Goal: Task Accomplishment & Management: Use online tool/utility

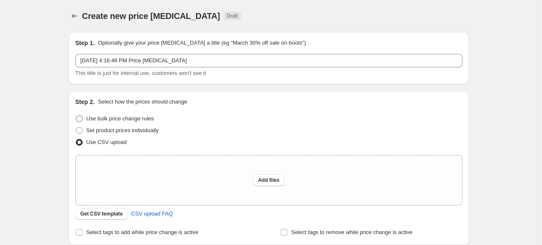
click at [89, 118] on span "Use bulk price change rules" at bounding box center [119, 119] width 67 height 6
click at [76, 116] on input "Use bulk price change rules" at bounding box center [76, 116] width 0 height 0
radio input "true"
select select "percentage"
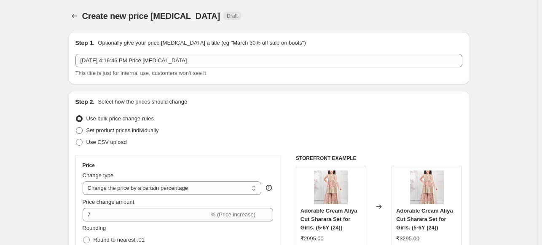
click at [116, 135] on label "Set product prices individually" at bounding box center [116, 131] width 83 height 12
click at [76, 128] on input "Set product prices individually" at bounding box center [76, 127] width 0 height 0
radio input "true"
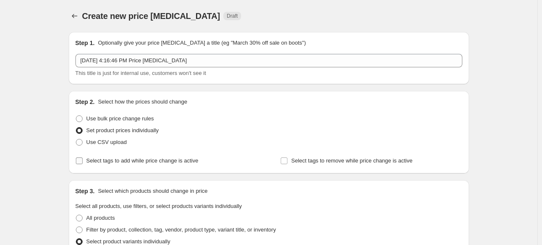
click at [82, 164] on input "Select tags to add while price change is active" at bounding box center [79, 161] width 7 height 7
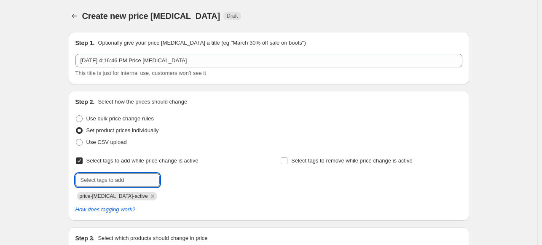
click at [135, 182] on input "text" at bounding box center [117, 180] width 84 height 13
click at [149, 194] on icon "Remove price-change-job-active" at bounding box center [153, 197] width 8 height 8
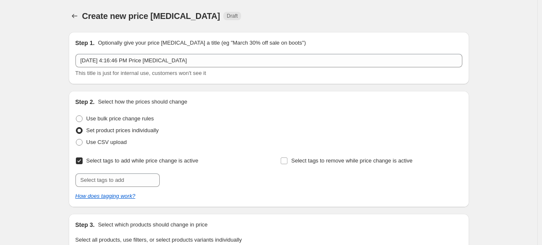
click at [82, 162] on input "Select tags to add while price change is active" at bounding box center [79, 161] width 7 height 7
checkbox input "false"
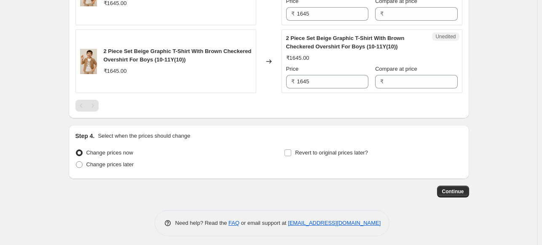
scroll to position [960, 0]
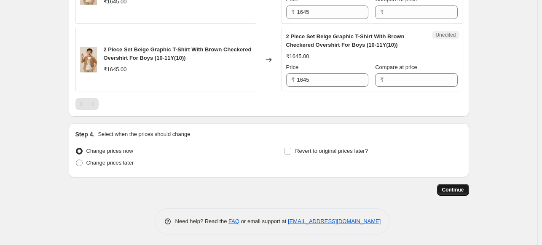
click at [453, 187] on span "Continue" at bounding box center [453, 190] width 22 height 7
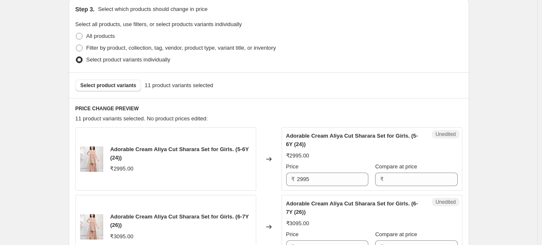
scroll to position [295, 0]
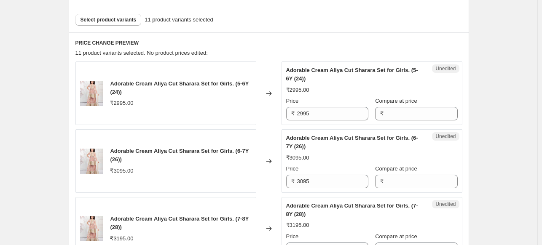
click at [272, 94] on icon at bounding box center [268, 94] width 5 height 4
click at [143, 104] on div "₹2995.00" at bounding box center [180, 103] width 141 height 8
click at [104, 102] on img at bounding box center [92, 93] width 24 height 25
click at [117, 100] on span "₹2995.00" at bounding box center [121, 103] width 23 height 6
click at [122, 101] on span "₹2995.00" at bounding box center [121, 103] width 23 height 6
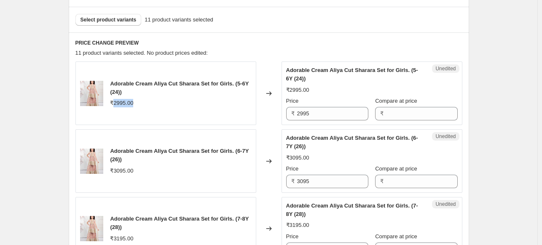
click at [122, 101] on span "₹2995.00" at bounding box center [121, 103] width 23 height 6
click at [204, 106] on div "₹2995.00" at bounding box center [180, 103] width 141 height 8
click at [272, 94] on icon at bounding box center [268, 94] width 5 height 4
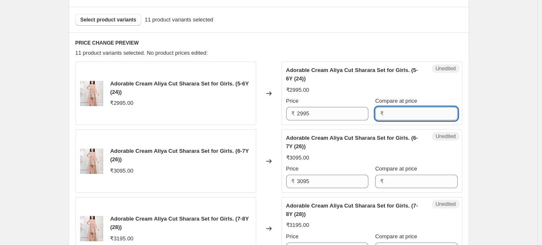
click at [386, 111] on input "Compare at price" at bounding box center [421, 113] width 71 height 13
type input "2995"
click at [391, 178] on input "Compare at price" at bounding box center [421, 181] width 71 height 13
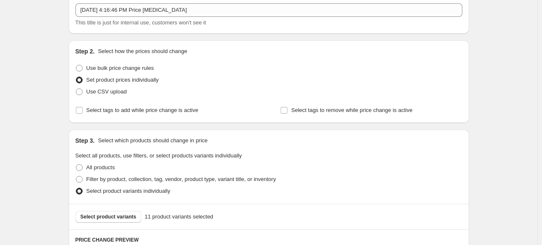
scroll to position [84, 0]
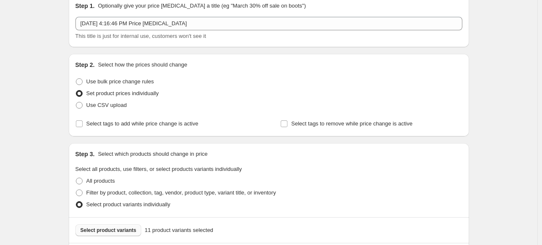
click at [108, 232] on span "Select product variants" at bounding box center [109, 230] width 56 height 7
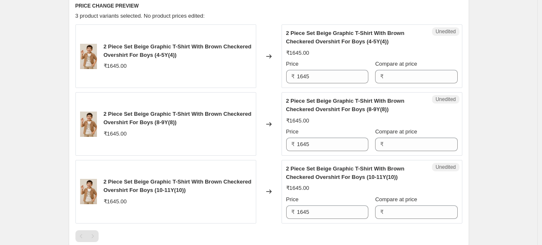
scroll to position [290, 0]
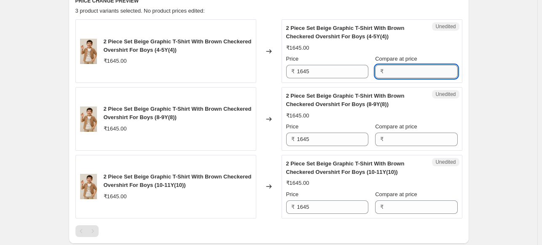
drag, startPoint x: 407, startPoint y: 67, endPoint x: 250, endPoint y: 77, distance: 157.2
click at [406, 67] on input "Compare at price" at bounding box center [421, 71] width 71 height 13
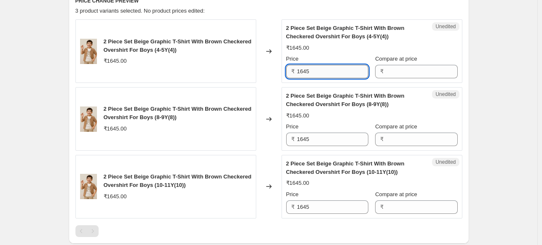
click at [304, 73] on input "1645" at bounding box center [332, 71] width 71 height 13
click at [395, 77] on input "Compare at price" at bounding box center [421, 71] width 71 height 13
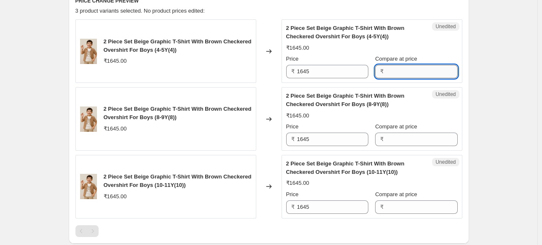
paste input "1645"
type input "1645"
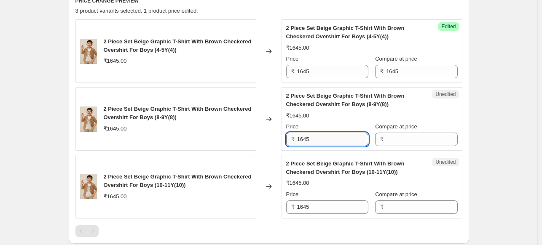
click at [318, 140] on input "1645" at bounding box center [332, 139] width 71 height 13
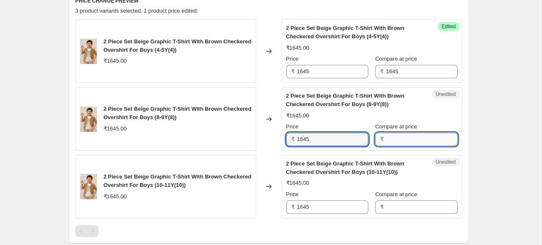
click at [408, 139] on input "Compare at price" at bounding box center [421, 139] width 71 height 13
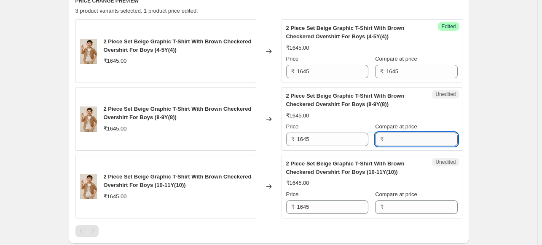
paste input "1645"
type input "1645"
click at [398, 202] on input "Compare at price" at bounding box center [421, 207] width 71 height 13
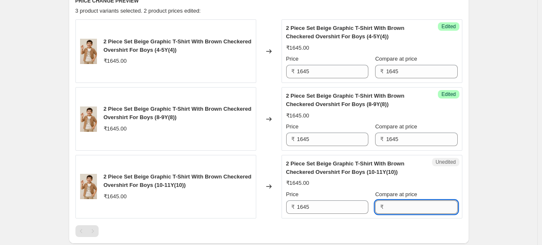
paste input "1645"
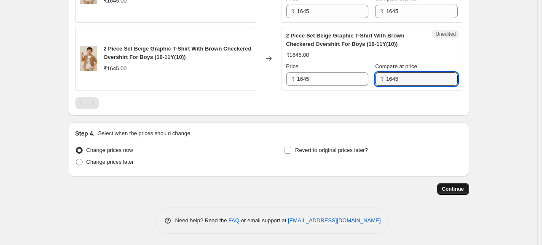
type input "1645"
click at [447, 186] on span "Continue" at bounding box center [453, 189] width 22 height 7
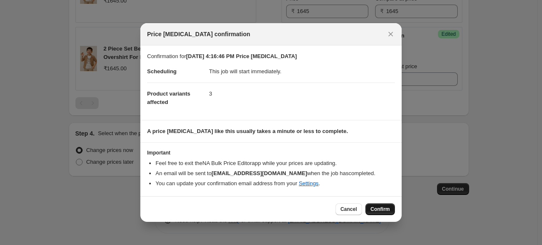
click at [370, 206] on button "Confirm" at bounding box center [381, 210] width 30 height 12
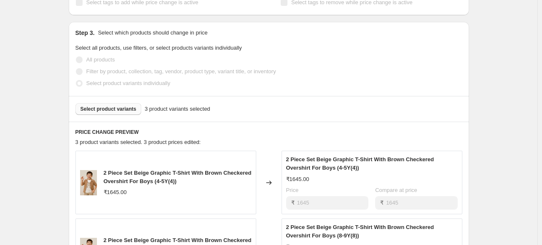
scroll to position [337, 0]
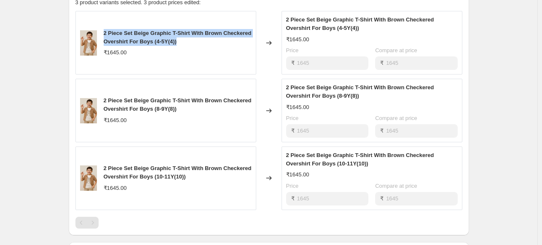
drag, startPoint x: 106, startPoint y: 32, endPoint x: 180, endPoint y: 38, distance: 74.1
click at [180, 38] on div "2 Piece Set Beige Graphic T-Shirt With Brown Checkered Overshirt For Boys (4-5Y…" at bounding box center [178, 37] width 148 height 17
copy span "2 Piece Set Beige Graphic T-Shirt With Brown Checkered Overshirt For Boys (4-5Y…"
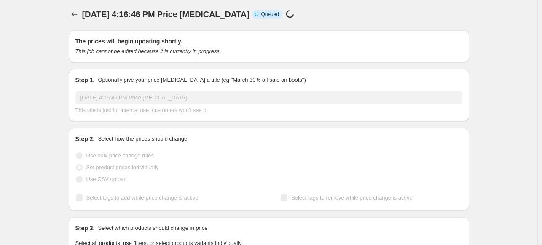
scroll to position [0, 0]
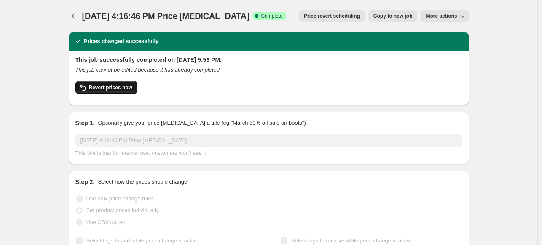
click at [129, 89] on span "Revert prices now" at bounding box center [110, 87] width 43 height 7
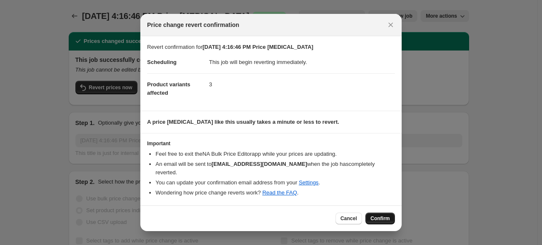
click at [383, 215] on span "Confirm" at bounding box center [380, 218] width 19 height 7
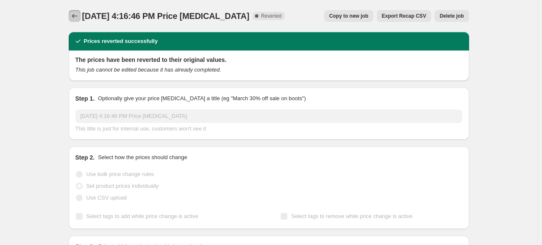
click at [79, 13] on icon "Price change jobs" at bounding box center [74, 16] width 8 height 8
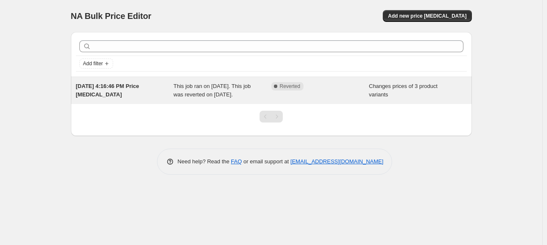
click at [98, 86] on span "[DATE] 4:16:46 PM Price [MEDICAL_DATA]" at bounding box center [107, 90] width 63 height 15
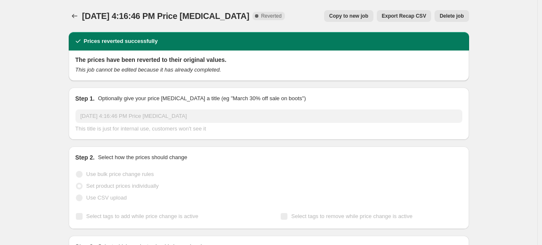
click at [451, 16] on span "Delete job" at bounding box center [452, 16] width 24 height 7
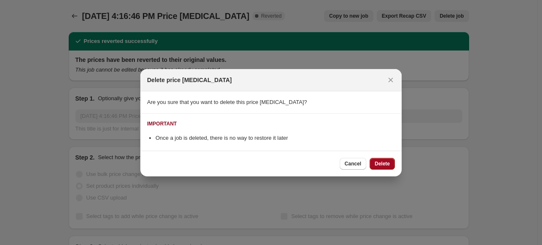
click at [387, 164] on span "Delete" at bounding box center [382, 164] width 15 height 7
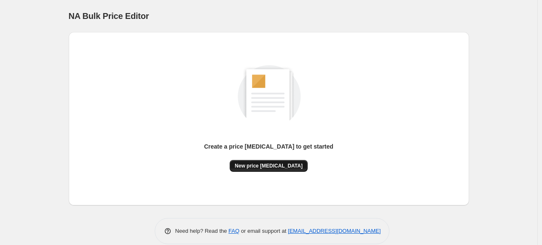
click at [281, 169] on span "New price change job" at bounding box center [269, 166] width 68 height 7
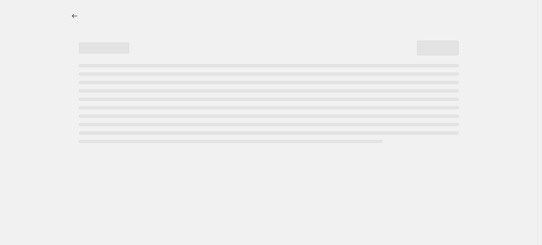
select select "percentage"
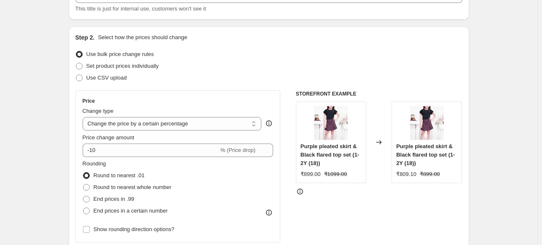
scroll to position [84, 0]
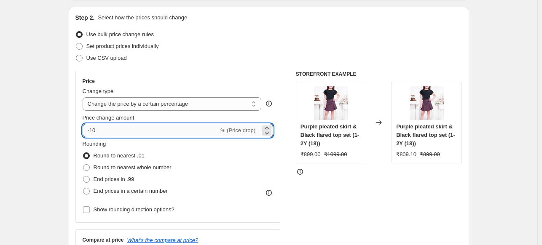
click at [139, 133] on input "-10" at bounding box center [151, 130] width 136 height 13
type input "7"
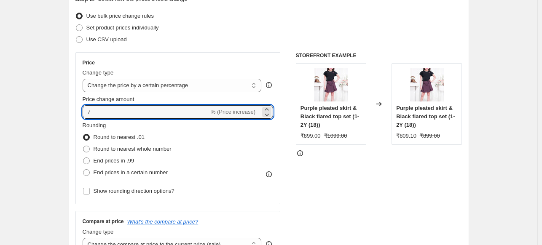
scroll to position [127, 0]
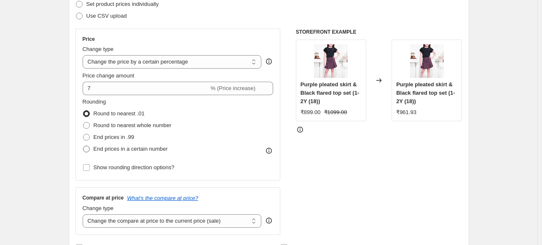
click at [135, 149] on span "End prices in a certain number" at bounding box center [131, 149] width 74 height 6
click at [83, 146] on input "End prices in a certain number" at bounding box center [83, 146] width 0 height 0
radio input "true"
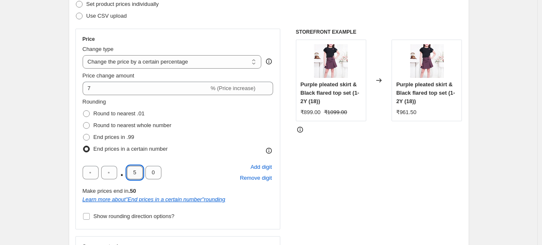
click at [136, 173] on input "5" at bounding box center [135, 172] width 16 height 13
type input "0"
click at [92, 171] on input "text" at bounding box center [91, 172] width 16 height 13
type input "9"
type input "5"
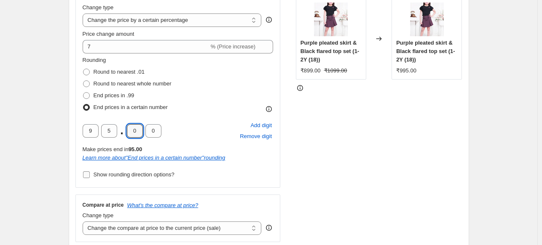
scroll to position [169, 0]
click at [113, 173] on span "Show rounding direction options?" at bounding box center [134, 174] width 81 height 6
click at [90, 173] on input "Show rounding direction options?" at bounding box center [86, 174] width 7 height 7
checkbox input "true"
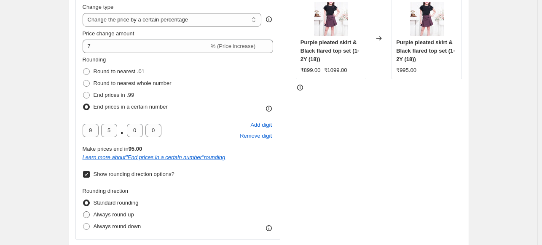
click at [107, 213] on span "Always round up" at bounding box center [114, 215] width 40 height 6
click at [83, 212] on input "Always round up" at bounding box center [83, 212] width 0 height 0
radio input "true"
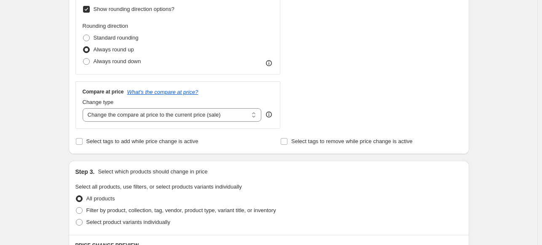
scroll to position [337, 0]
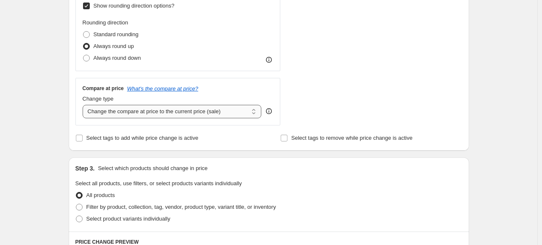
click at [184, 114] on select "Change the compare at price to the current price (sale) Change the compare at p…" at bounding box center [172, 111] width 179 height 13
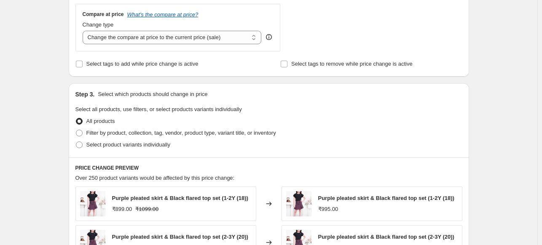
scroll to position [422, 0]
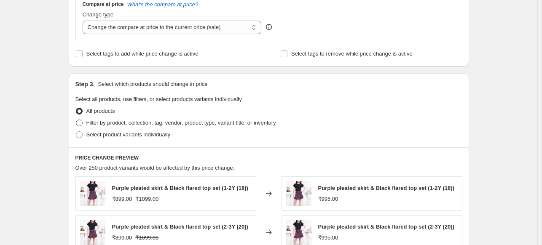
click at [143, 126] on span "Filter by product, collection, tag, vendor, product type, variant title, or inv…" at bounding box center [181, 123] width 190 height 6
click at [76, 120] on input "Filter by product, collection, tag, vendor, product type, variant title, or inv…" at bounding box center [76, 120] width 0 height 0
radio input "true"
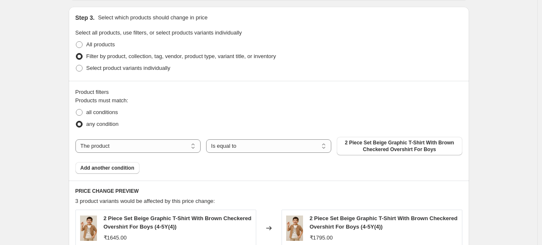
scroll to position [464, 0]
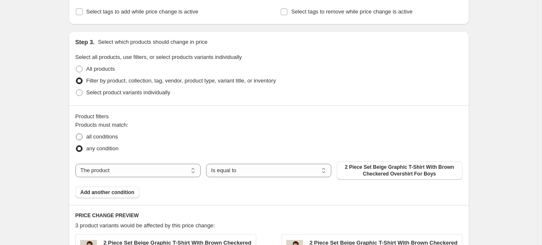
click at [87, 138] on label "all conditions" at bounding box center [96, 137] width 43 height 12
click at [76, 134] on input "all conditions" at bounding box center [76, 134] width 0 height 0
radio input "true"
click at [102, 72] on span "All products" at bounding box center [100, 69] width 29 height 6
click at [76, 66] on input "All products" at bounding box center [76, 66] width 0 height 0
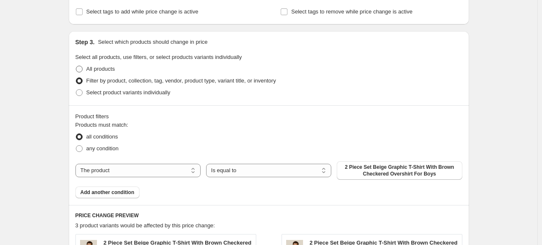
radio input "true"
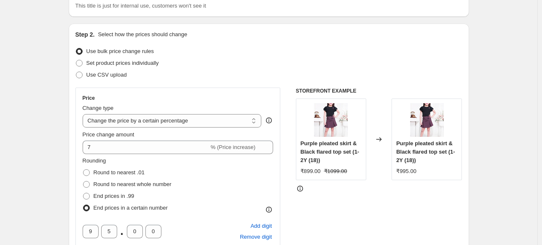
scroll to position [65, 0]
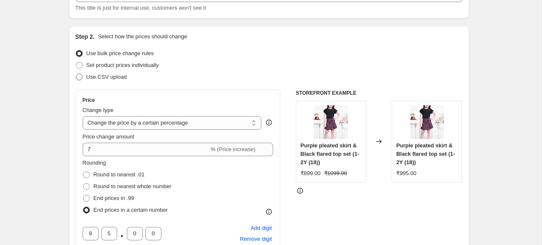
click at [111, 78] on span "Use CSV upload" at bounding box center [106, 77] width 40 height 6
click at [76, 74] on input "Use CSV upload" at bounding box center [76, 74] width 0 height 0
radio input "true"
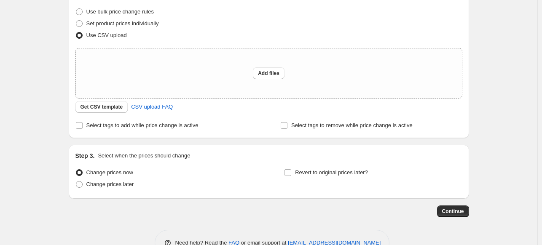
scroll to position [108, 0]
click at [104, 106] on span "Get CSV template" at bounding box center [102, 106] width 43 height 7
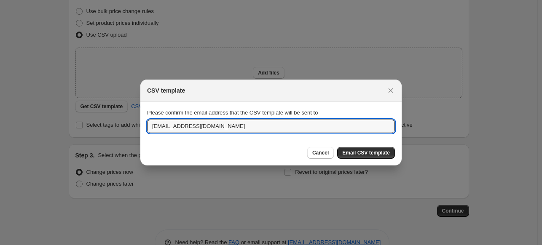
drag, startPoint x: 218, startPoint y: 127, endPoint x: 62, endPoint y: 128, distance: 155.6
type input "L"
type input "l"
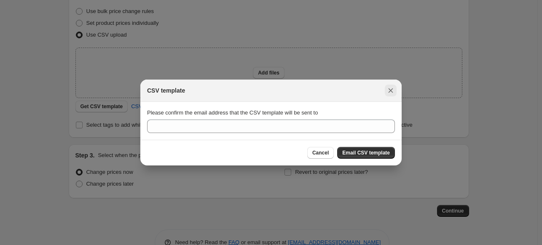
click at [392, 90] on icon "Close" at bounding box center [391, 90] width 8 height 8
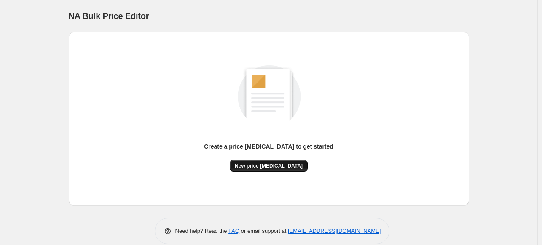
click at [263, 167] on span "New price [MEDICAL_DATA]" at bounding box center [269, 166] width 68 height 7
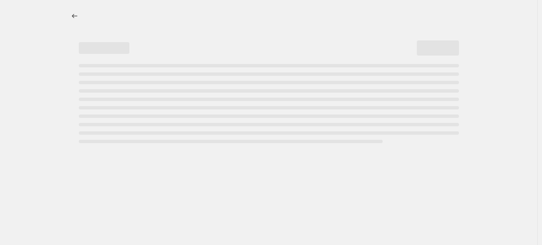
select select "percentage"
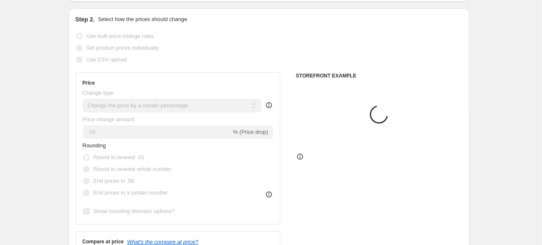
scroll to position [84, 0]
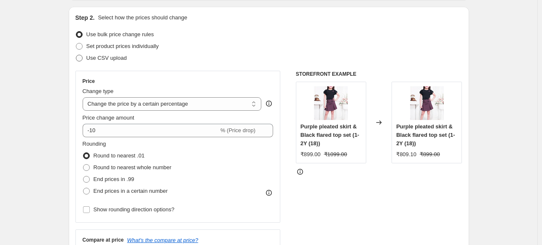
click at [99, 60] on span "Use CSV upload" at bounding box center [106, 58] width 40 height 6
click at [76, 55] on input "Use CSV upload" at bounding box center [76, 55] width 0 height 0
radio input "true"
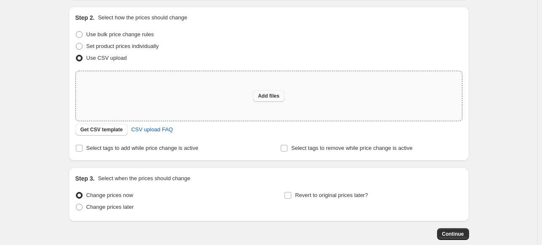
click at [273, 97] on span "Add files" at bounding box center [269, 96] width 22 height 7
type input "C:\fakepath\csv_template_user_63347.csv"
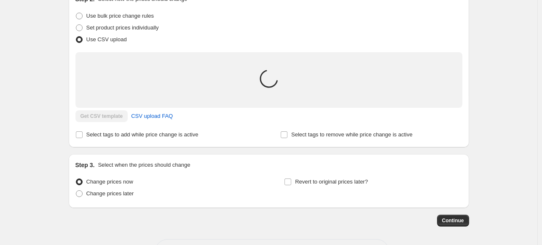
scroll to position [127, 0]
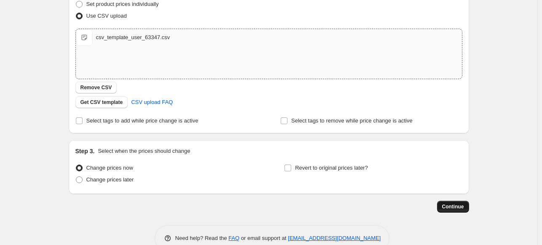
click at [457, 207] on span "Continue" at bounding box center [453, 207] width 22 height 7
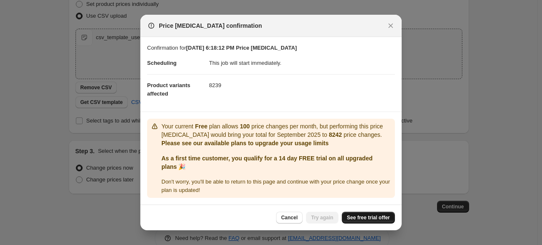
click at [368, 213] on link "See free trial offer" at bounding box center [368, 218] width 53 height 12
click at [313, 218] on button "Try again" at bounding box center [322, 218] width 32 height 12
click at [296, 218] on span "Cancel" at bounding box center [289, 218] width 16 height 7
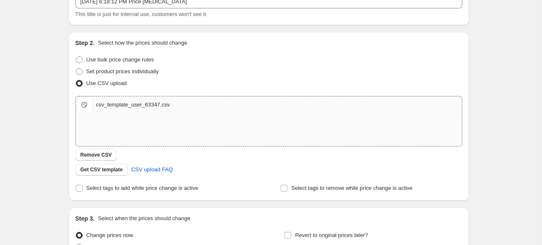
scroll to position [42, 0]
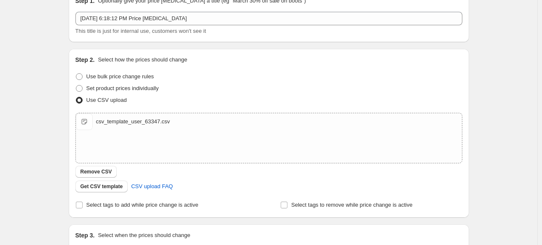
click at [140, 124] on div "csv_template_user_63347.csv" at bounding box center [133, 122] width 74 height 8
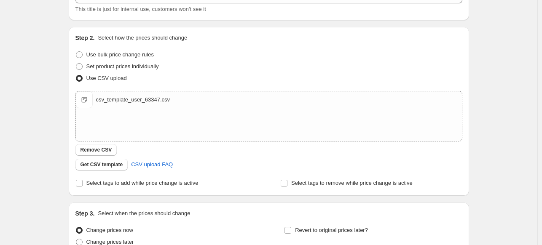
scroll to position [84, 0]
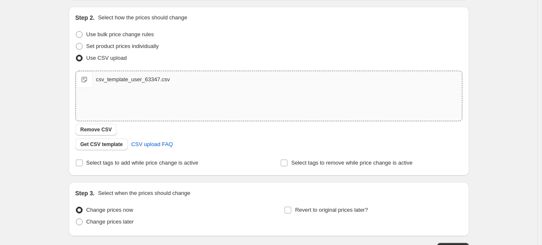
click at [147, 80] on div "csv_template_user_63347.csv" at bounding box center [133, 79] width 74 height 8
click at [106, 132] on span "Remove CSV" at bounding box center [97, 130] width 32 height 7
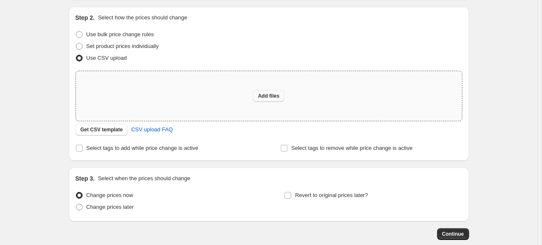
click at [270, 97] on span "Add files" at bounding box center [269, 96] width 22 height 7
type input "C:\fakepath\csv_template_user_63347.csv"
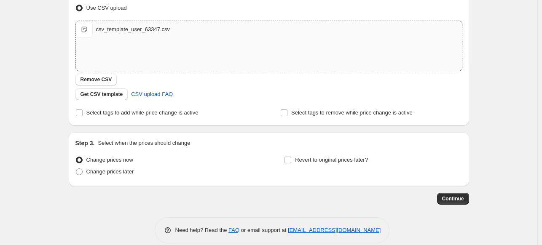
scroll to position [145, 0]
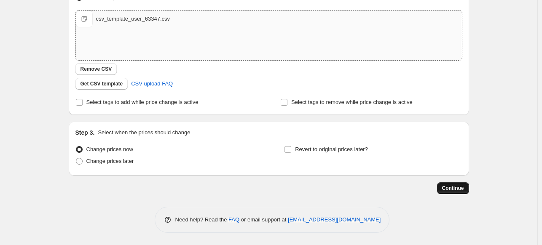
click at [452, 189] on span "Continue" at bounding box center [453, 188] width 22 height 7
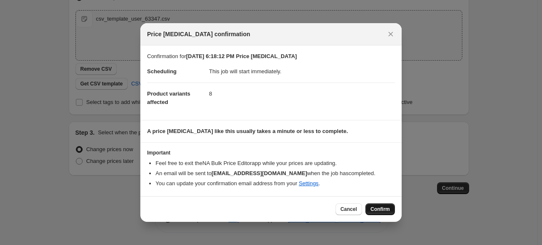
click at [371, 204] on button "Confirm" at bounding box center [381, 210] width 30 height 12
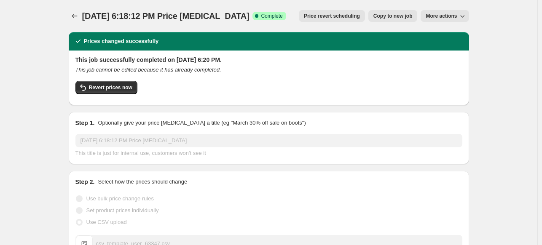
click at [460, 13] on icon "button" at bounding box center [462, 16] width 8 height 8
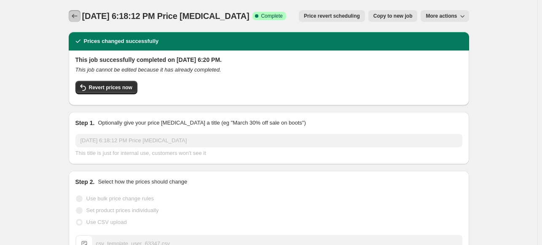
click at [73, 15] on icon "Price change jobs" at bounding box center [74, 16] width 8 height 8
